Goal: Information Seeking & Learning: Find specific fact

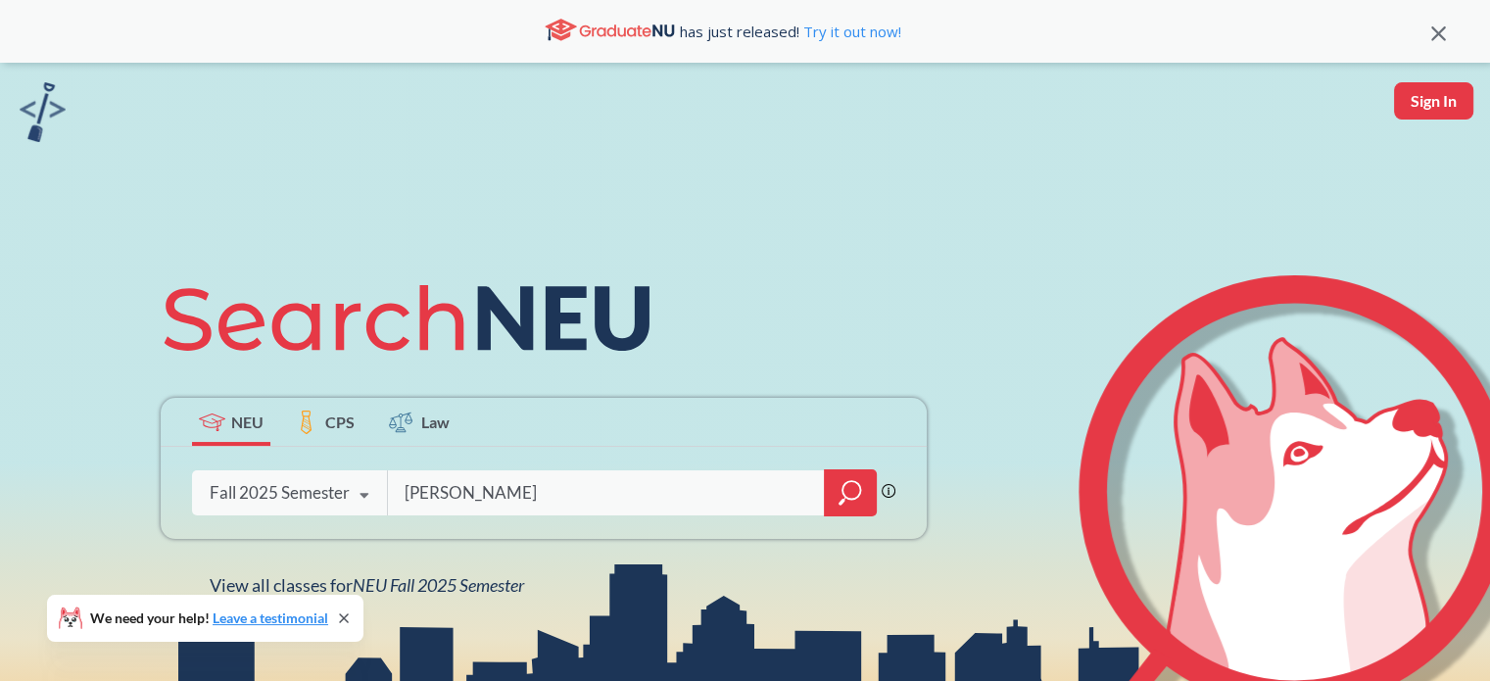
type input "[PERSON_NAME]"
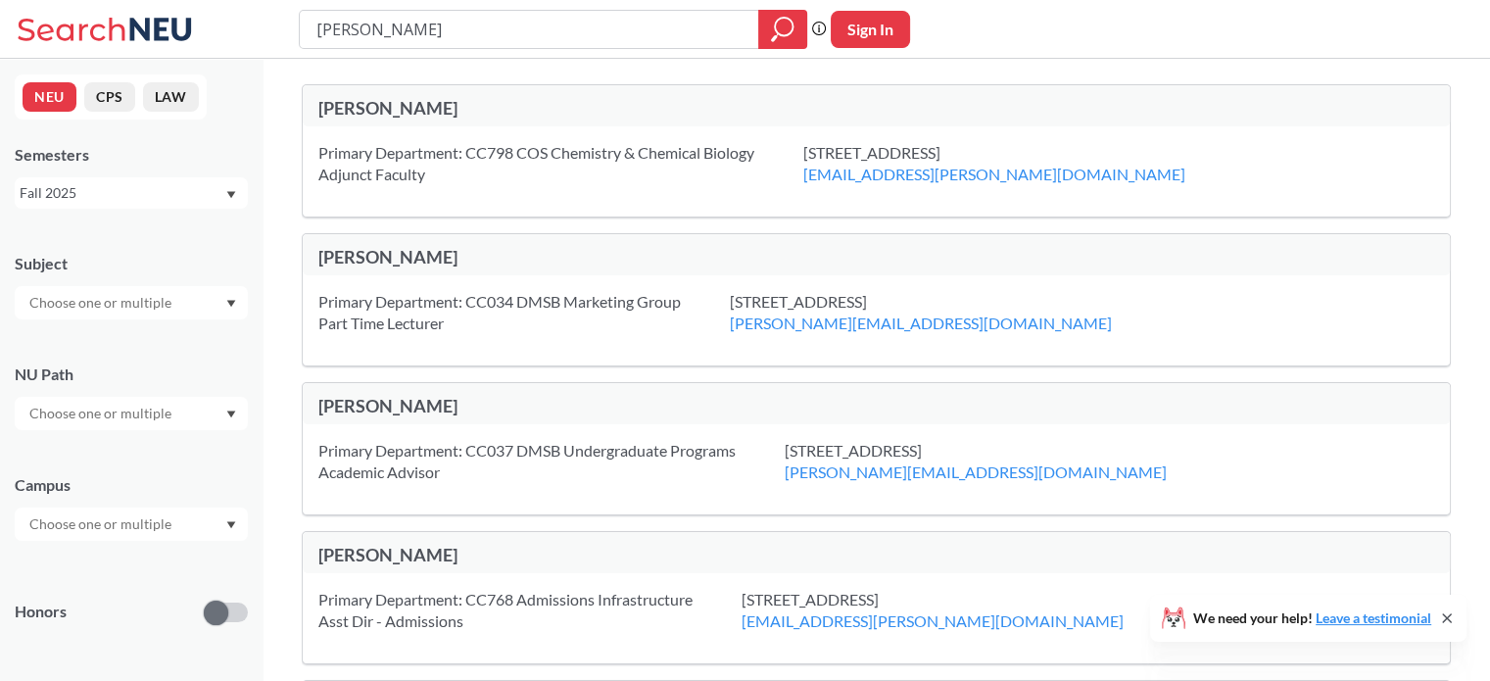
click at [458, 167] on div "Primary Department: CC798 COS Chemistry & Chemical Biology Adjunct Faculty" at bounding box center [560, 163] width 485 height 43
click at [340, 162] on div "Primary Department: CC798 COS Chemistry & Chemical Biology Adjunct Faculty" at bounding box center [560, 163] width 485 height 43
click at [363, 105] on div "[PERSON_NAME]" at bounding box center [597, 108] width 558 height 22
click at [393, 140] on div "Primary Department: CC798 COS Chemistry & Chemical Biology Adjunct Faculty [STR…" at bounding box center [876, 171] width 1147 height 90
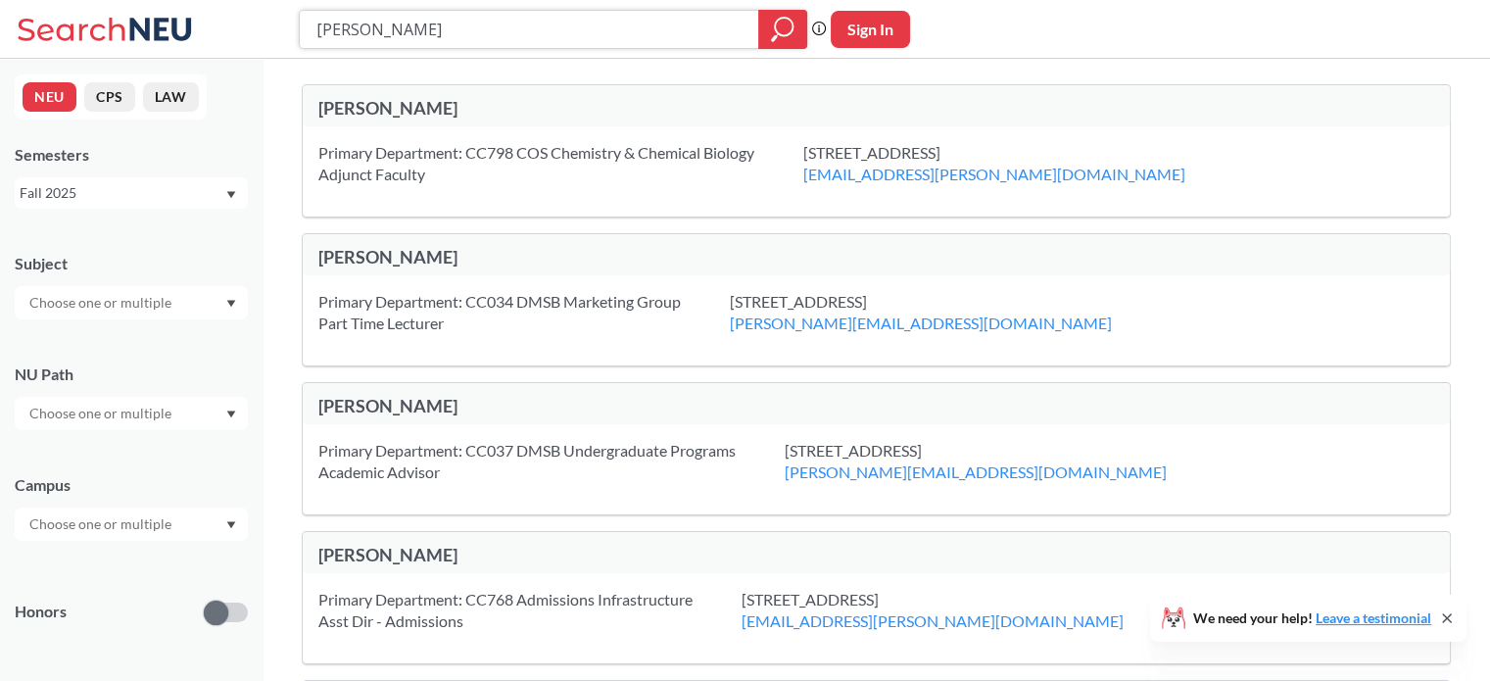
drag, startPoint x: 423, startPoint y: 30, endPoint x: 271, endPoint y: 27, distance: 151.8
click at [271, 27] on div "[PERSON_NAME] Phrase search guarantees the exact search appears in the results.…" at bounding box center [745, 29] width 1490 height 59
type input "CHEM 1162"
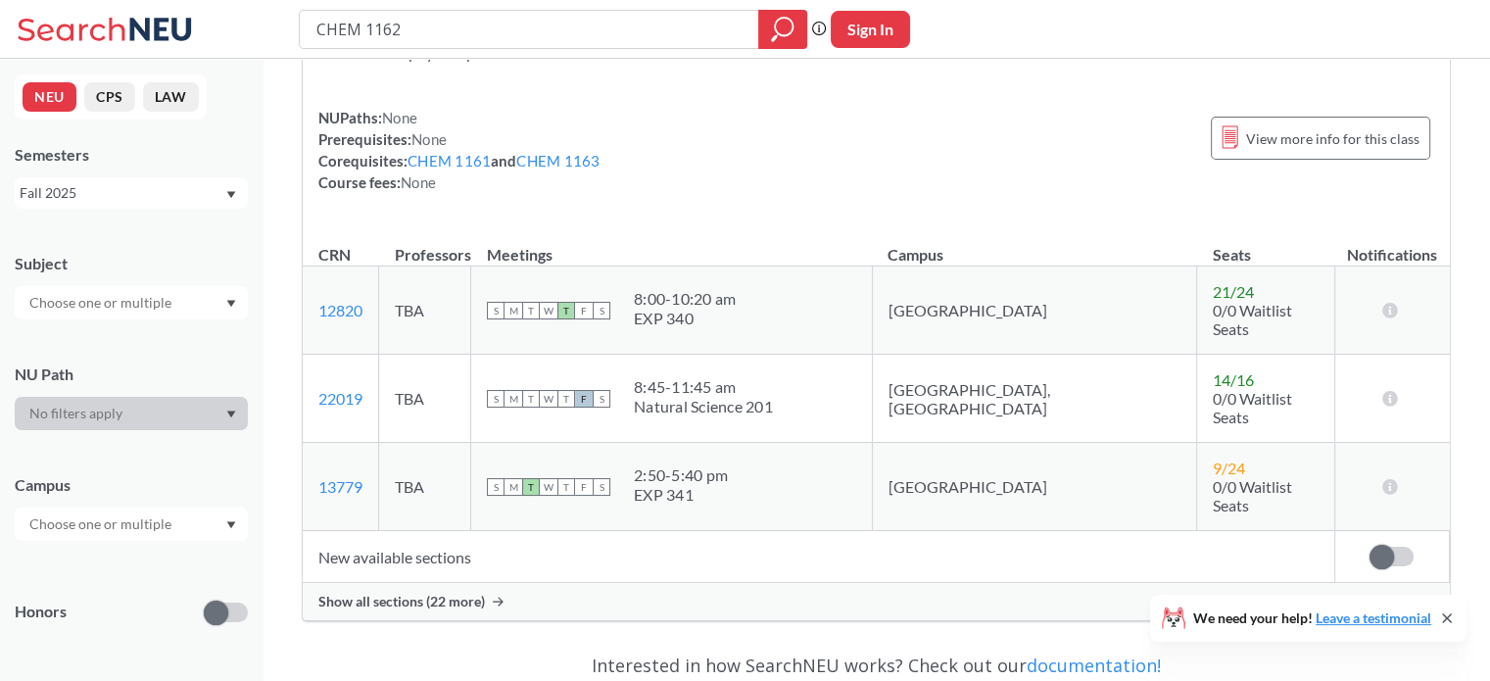
scroll to position [145, 0]
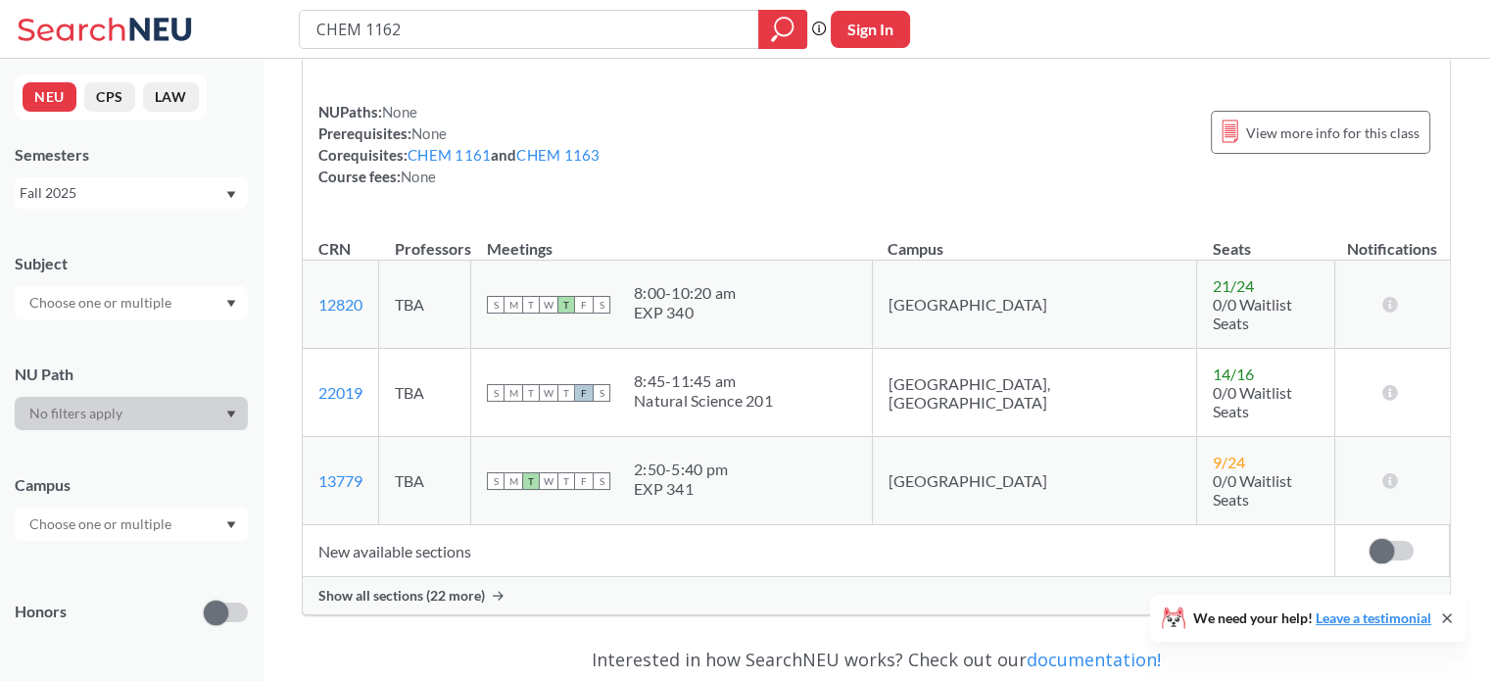
click at [495, 591] on icon at bounding box center [498, 596] width 11 height 10
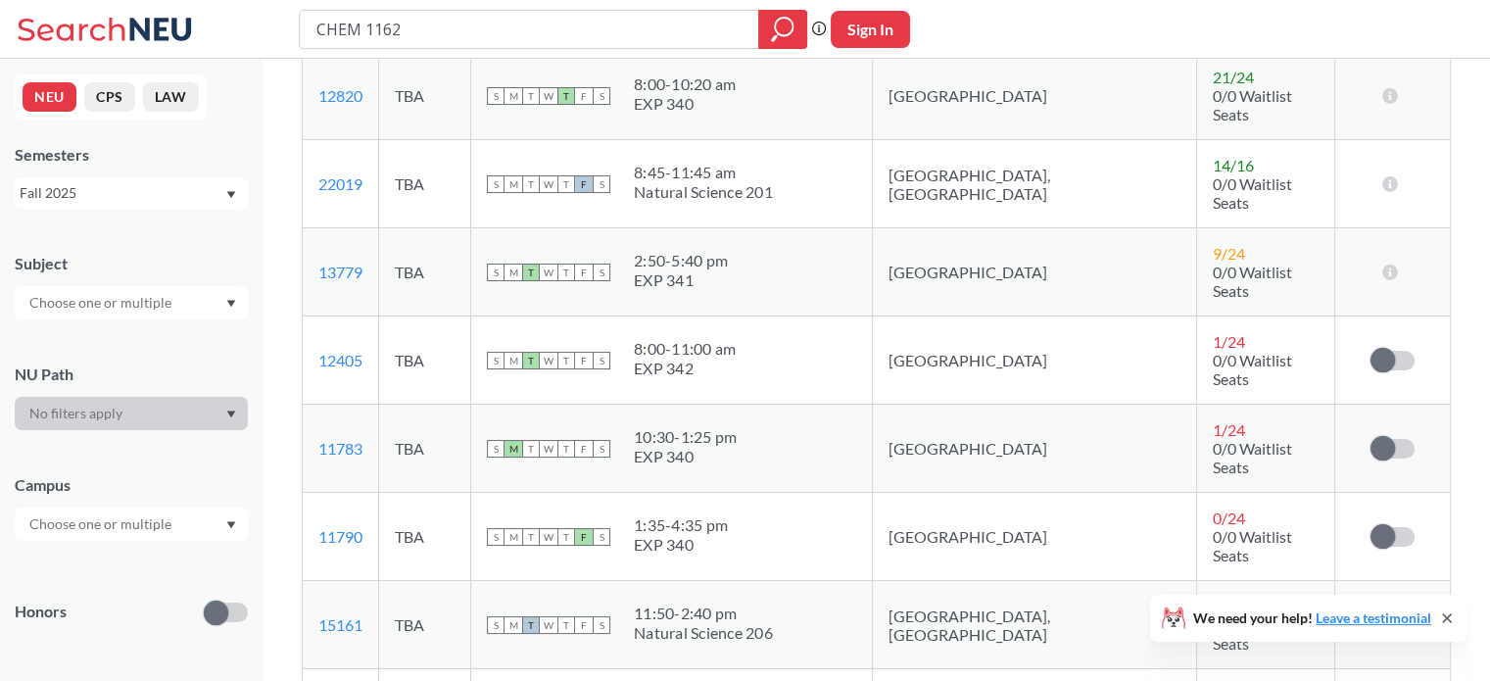
scroll to position [360, 0]
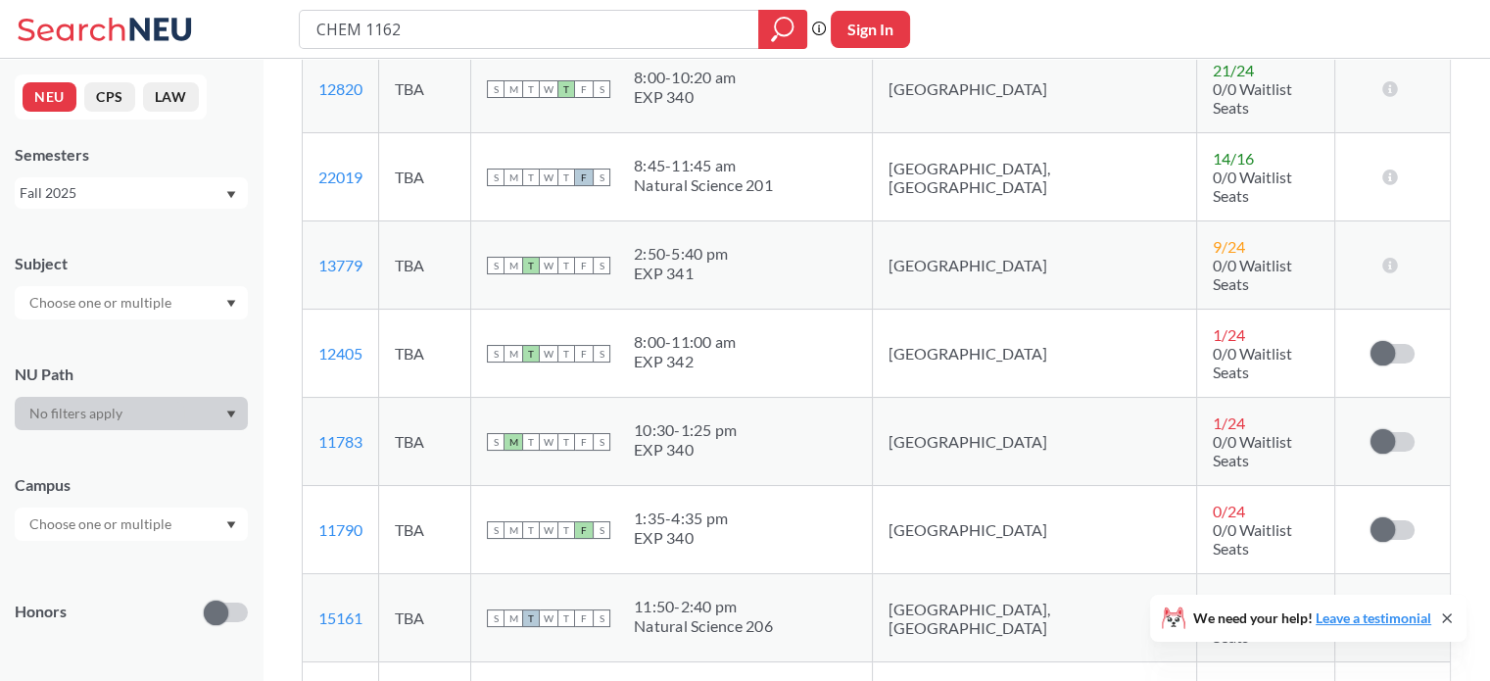
click at [989, 160] on td "[GEOGRAPHIC_DATA], [GEOGRAPHIC_DATA]" at bounding box center [1034, 177] width 324 height 88
click at [1003, 574] on td "[GEOGRAPHIC_DATA], [GEOGRAPHIC_DATA]" at bounding box center [1034, 618] width 324 height 88
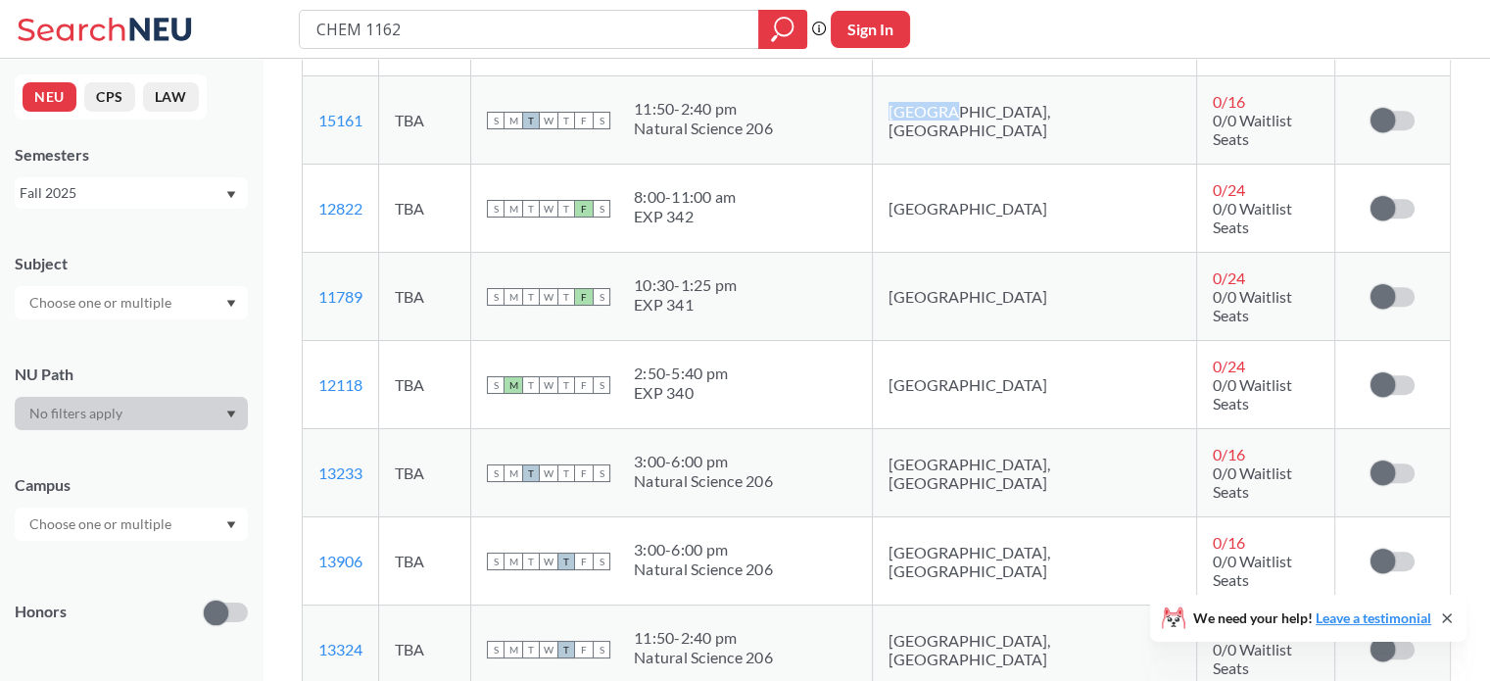
scroll to position [865, 0]
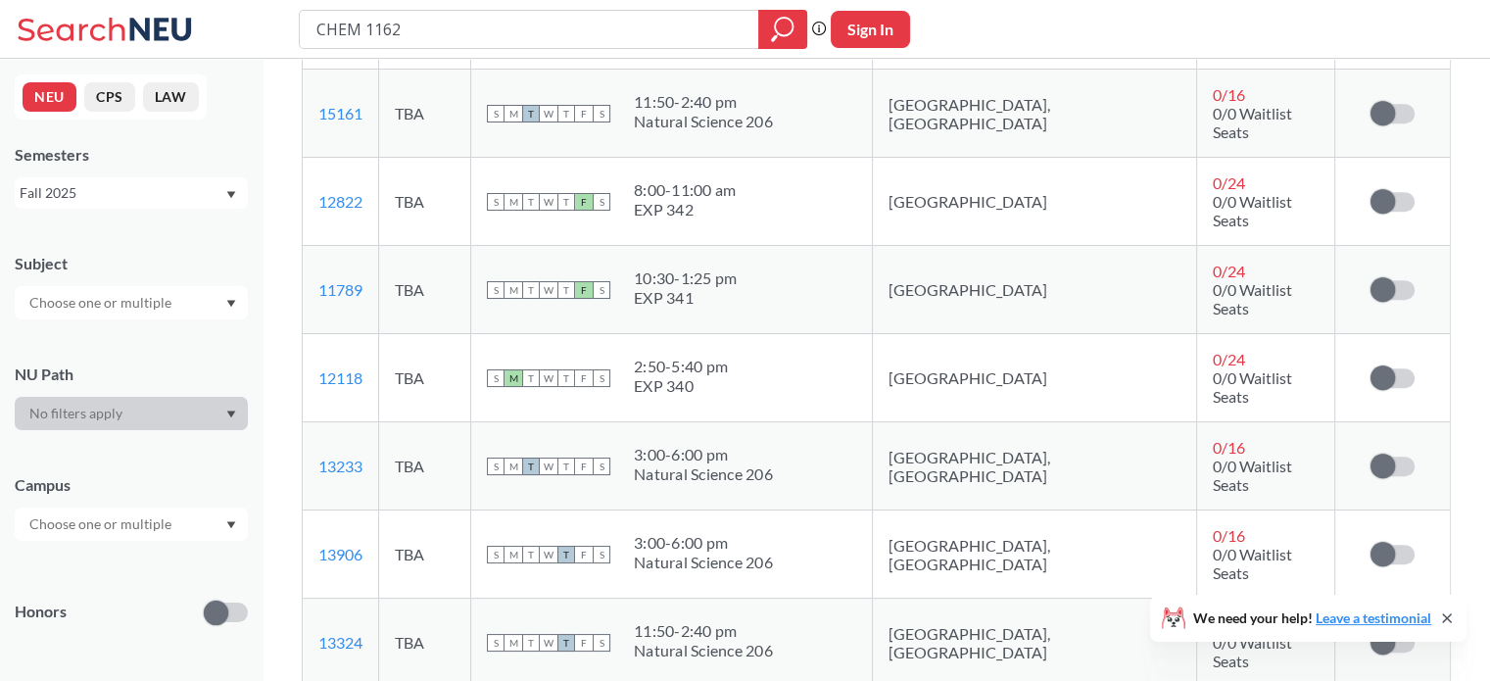
click at [990, 422] on td "[GEOGRAPHIC_DATA], [GEOGRAPHIC_DATA]" at bounding box center [1034, 466] width 324 height 88
click at [987, 510] on td "[GEOGRAPHIC_DATA], [GEOGRAPHIC_DATA]" at bounding box center [1034, 554] width 324 height 88
click at [995, 598] on td "[GEOGRAPHIC_DATA], [GEOGRAPHIC_DATA]" at bounding box center [1034, 642] width 324 height 88
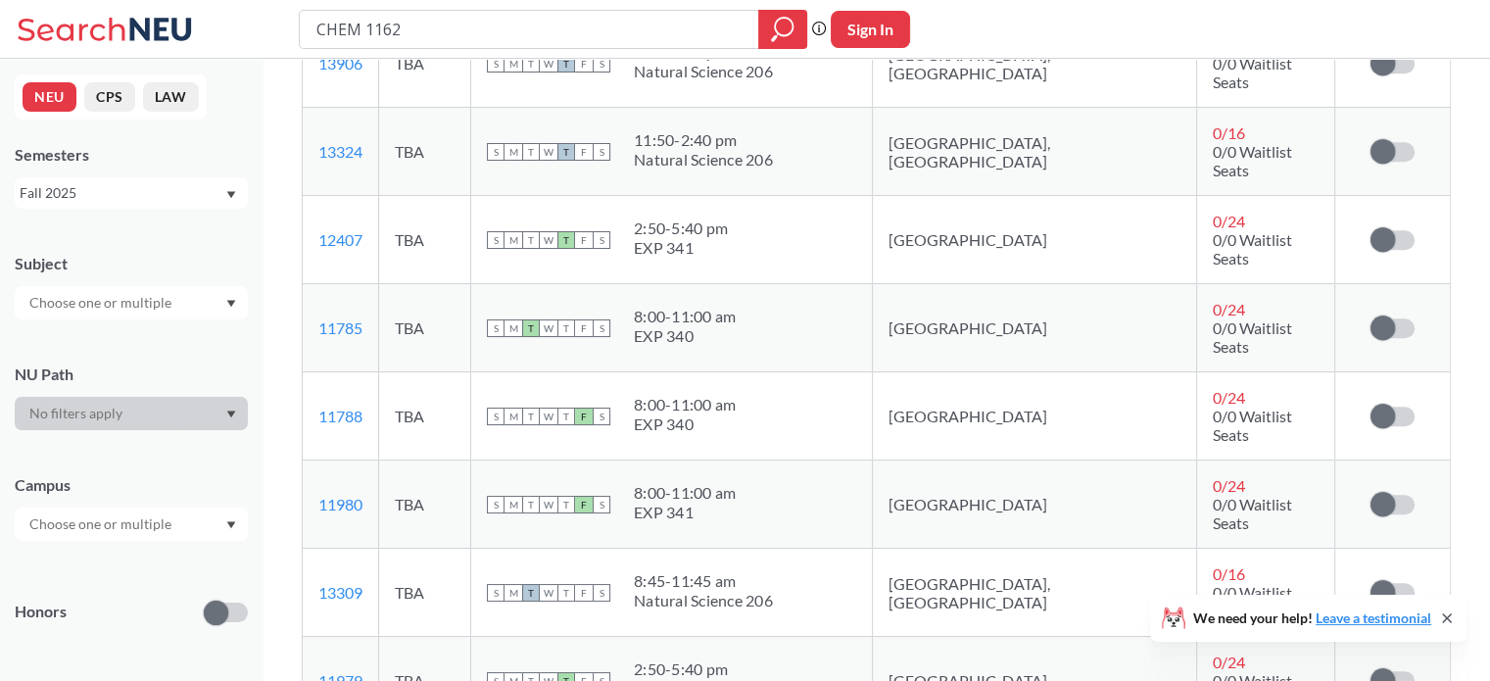
scroll to position [1403, 0]
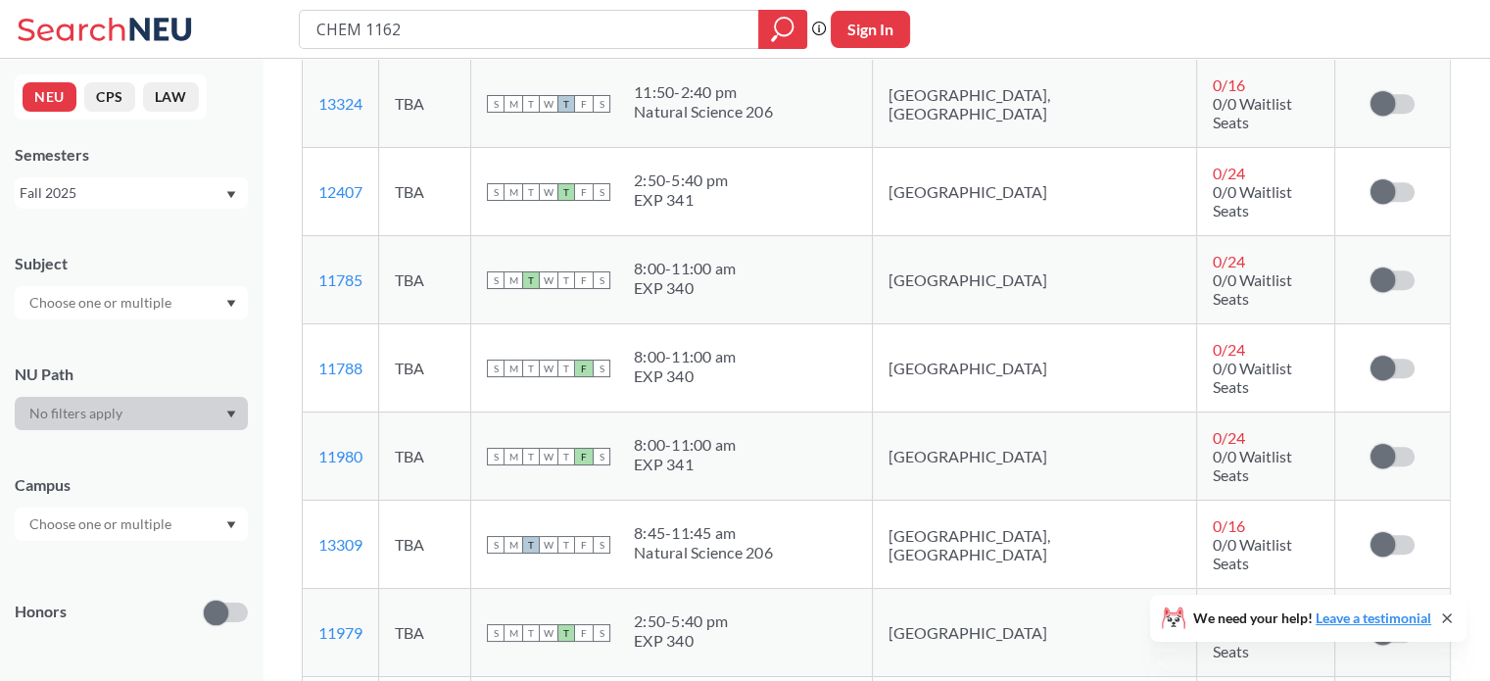
click at [988, 500] on td "[GEOGRAPHIC_DATA], [GEOGRAPHIC_DATA]" at bounding box center [1034, 544] width 324 height 88
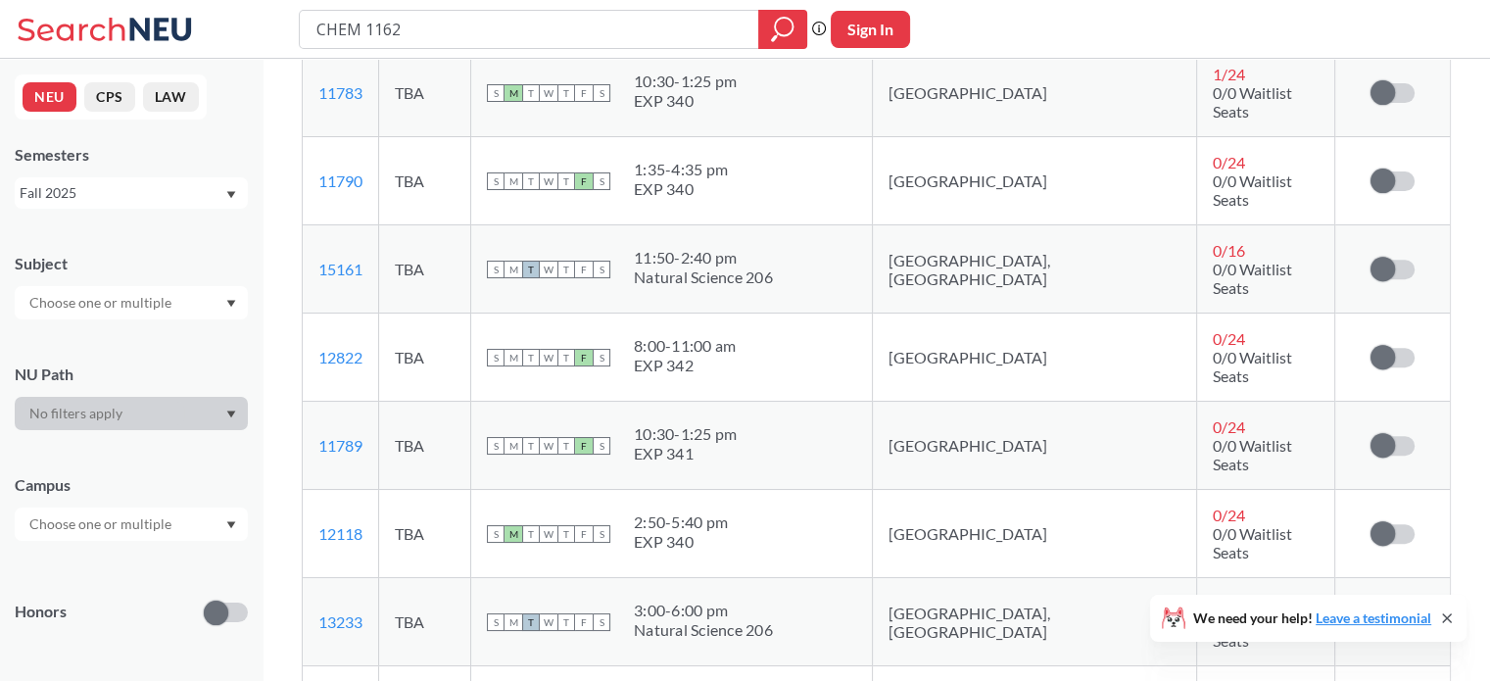
scroll to position [0, 0]
